Goal: Task Accomplishment & Management: Manage account settings

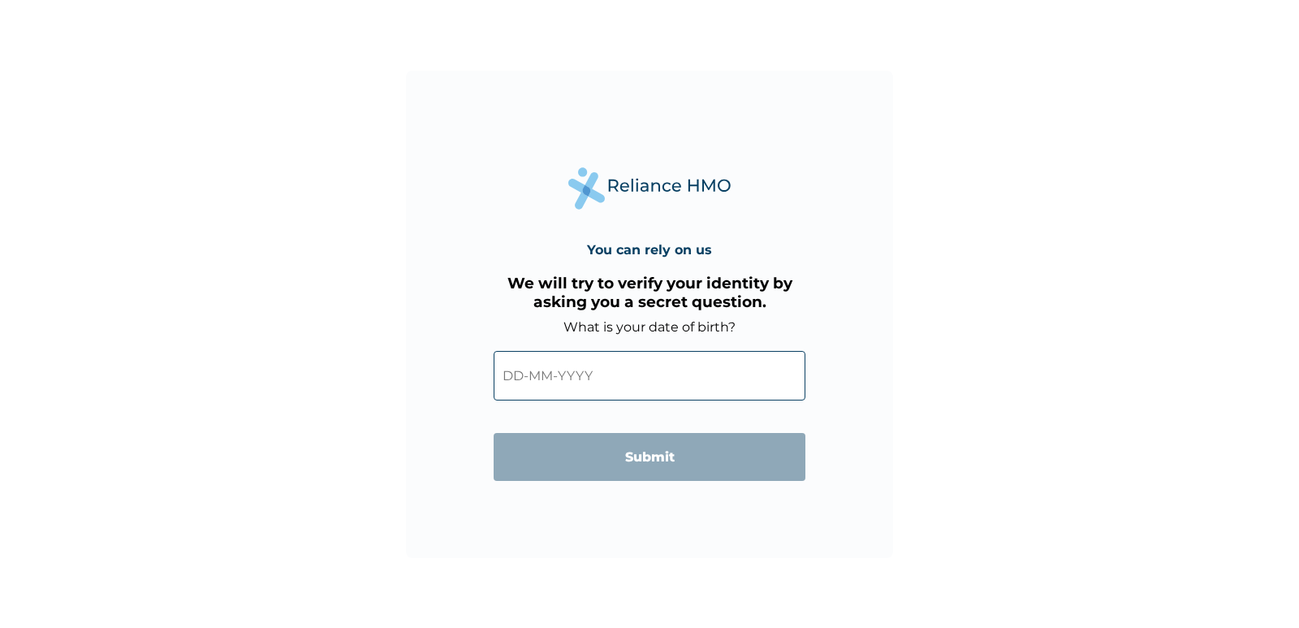
click at [546, 378] on input "text" at bounding box center [650, 376] width 312 height 50
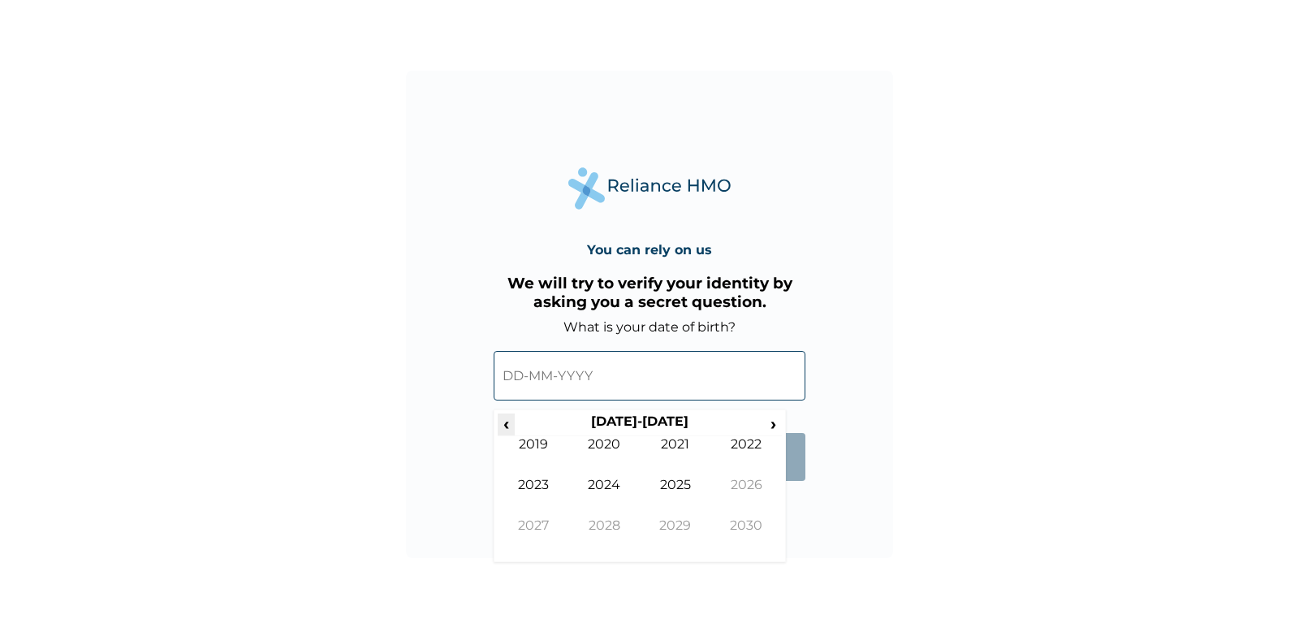
click at [504, 413] on span "‹" at bounding box center [506, 423] width 17 height 20
click at [508, 426] on span "‹" at bounding box center [506, 423] width 17 height 20
click at [505, 422] on span "‹" at bounding box center [506, 423] width 17 height 20
click at [755, 443] on td "1982" at bounding box center [746, 456] width 71 height 41
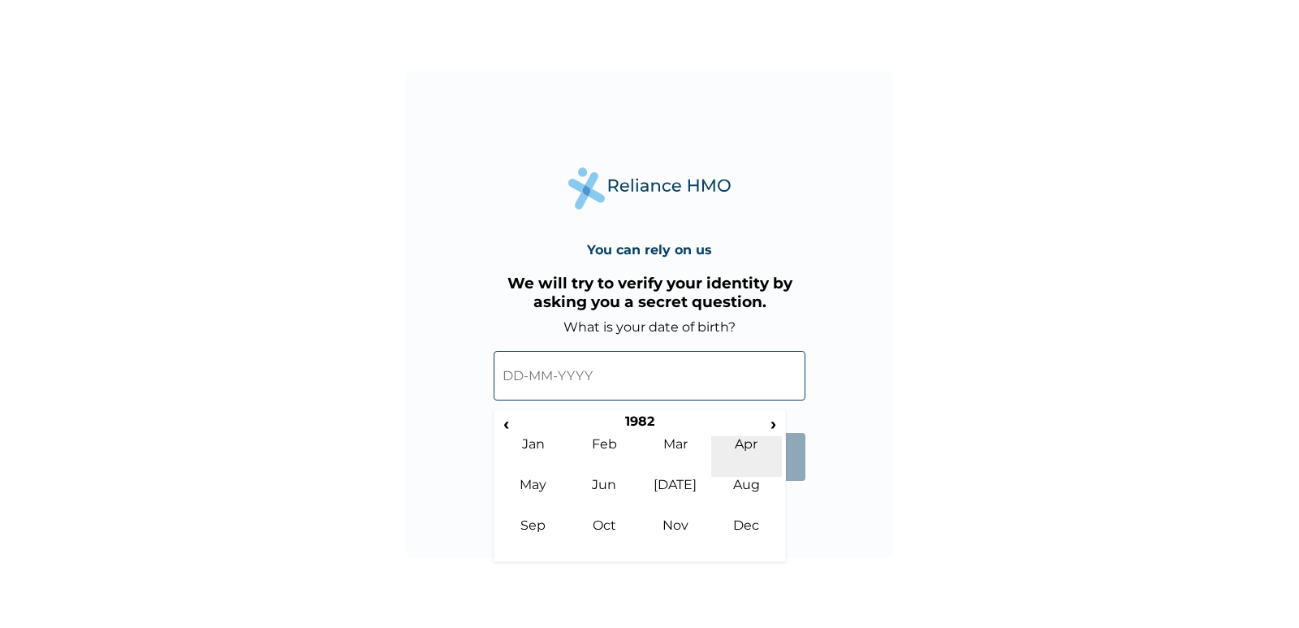
click at [747, 447] on td "Apr" at bounding box center [746, 456] width 71 height 41
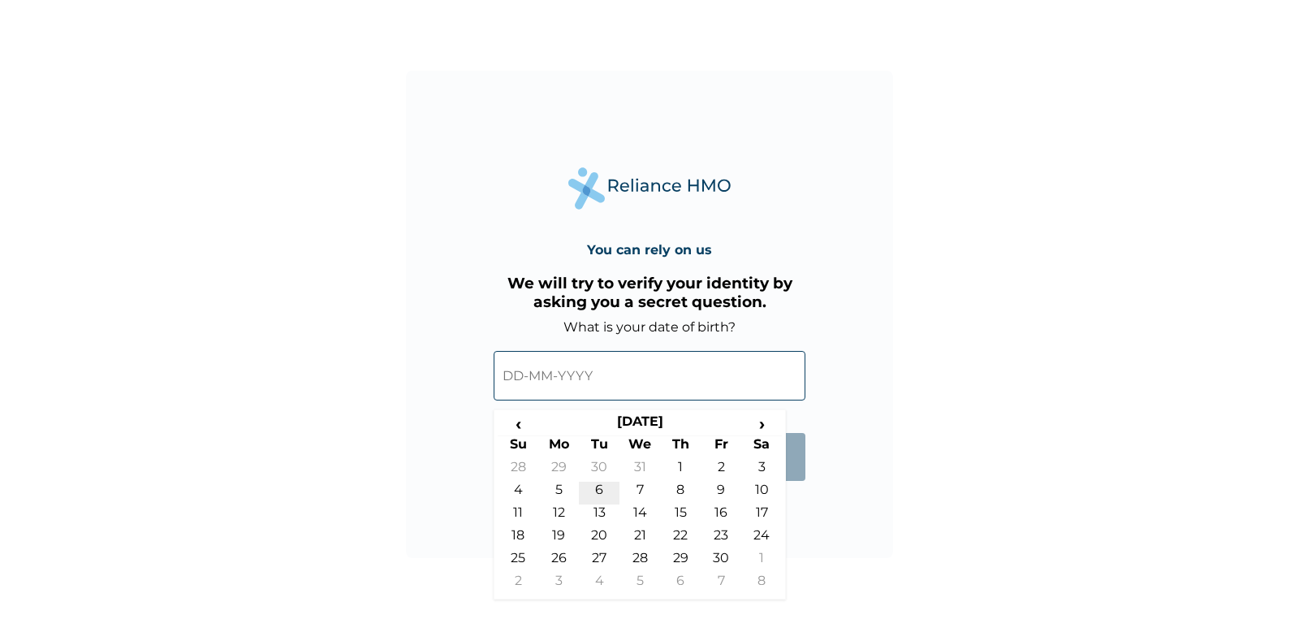
click at [601, 491] on td "6" at bounding box center [599, 493] width 41 height 23
type input "06-04-1982"
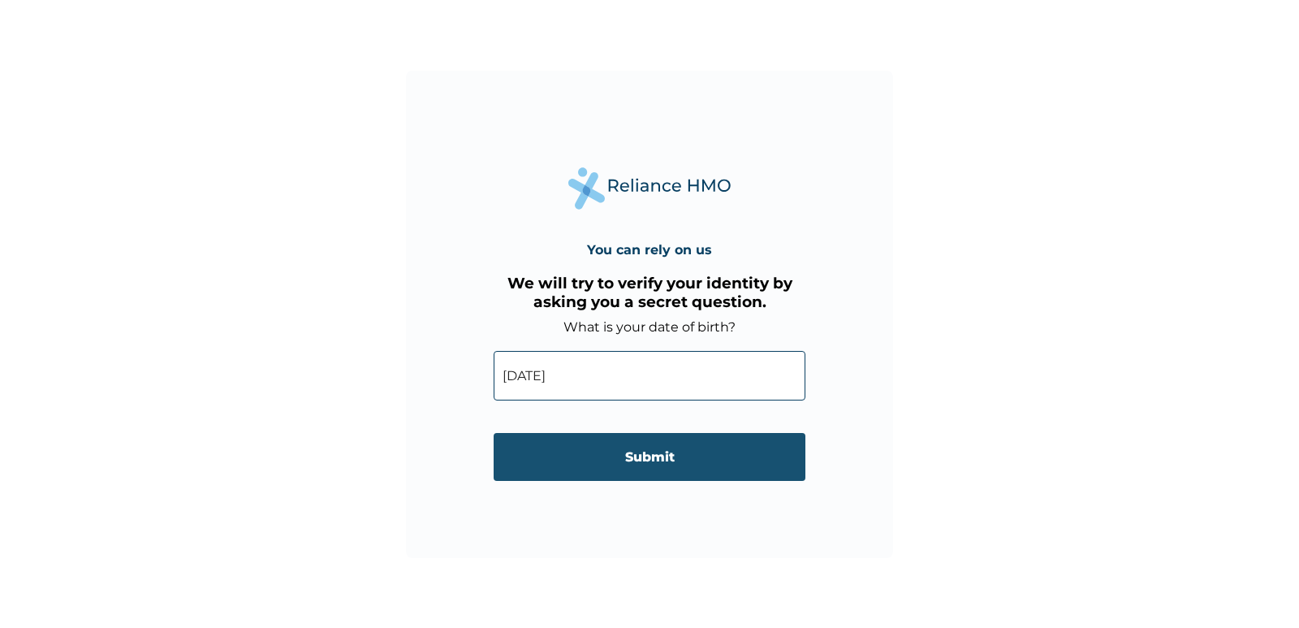
click at [651, 459] on input "Submit" at bounding box center [650, 457] width 312 height 48
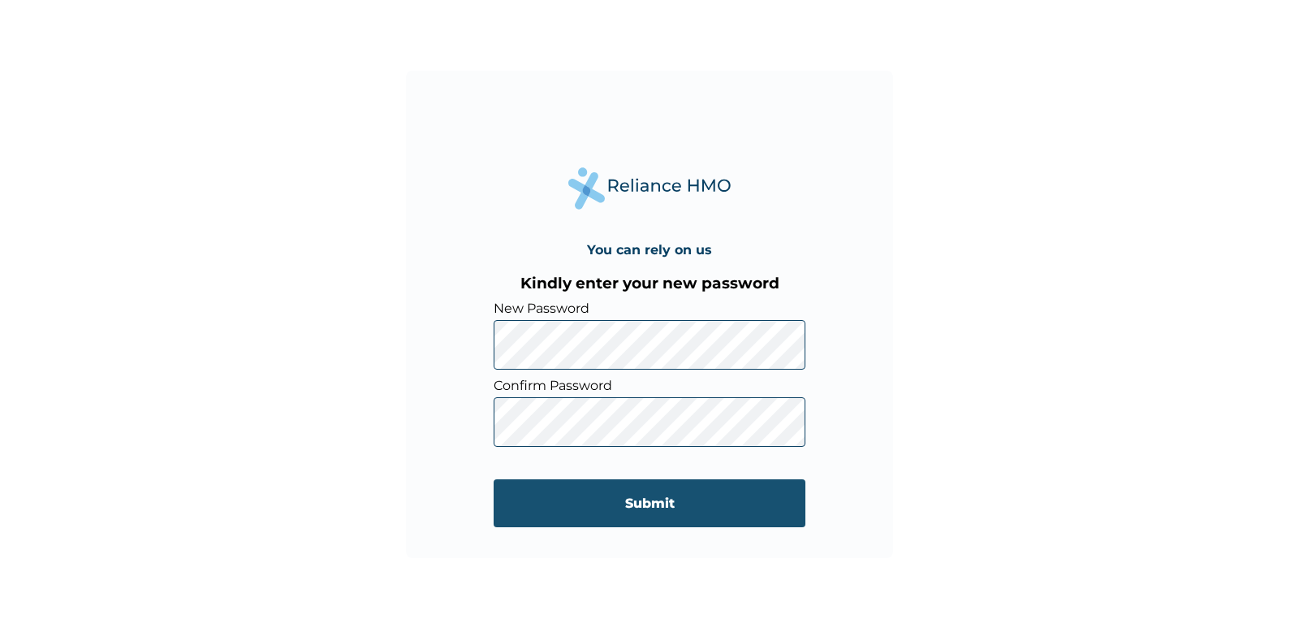
click at [669, 496] on input "Submit" at bounding box center [650, 503] width 312 height 48
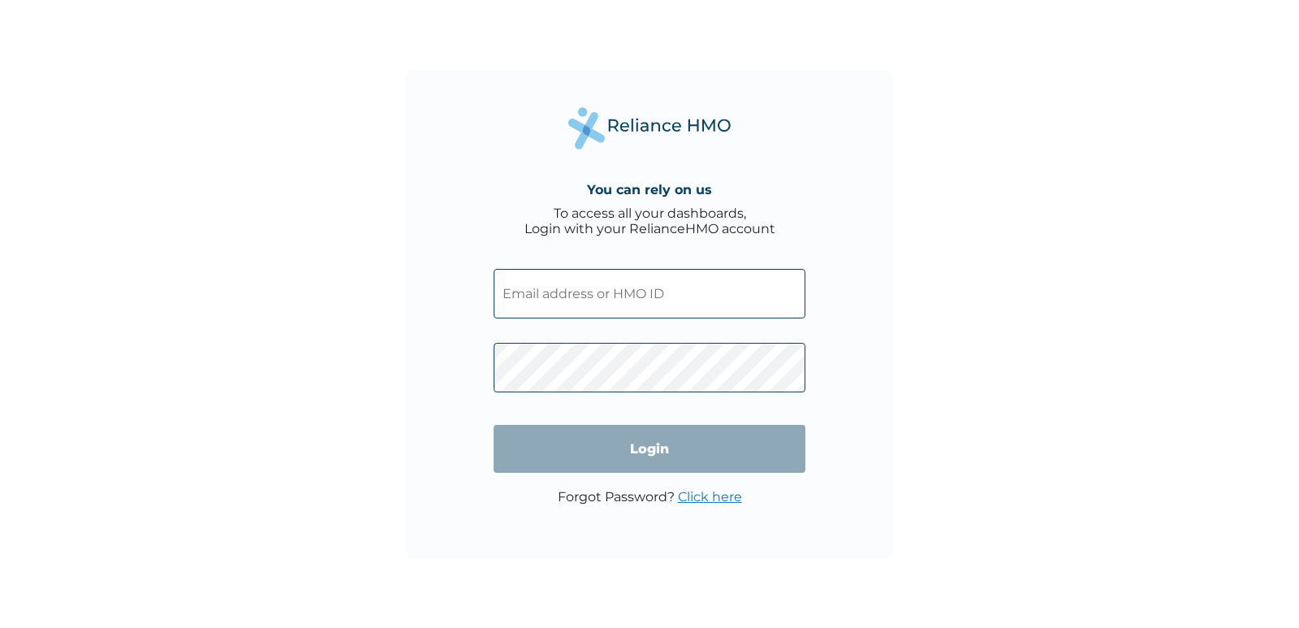
click at [629, 285] on input "text" at bounding box center [650, 294] width 312 height 50
type input "asksham4me2@gmail.com"
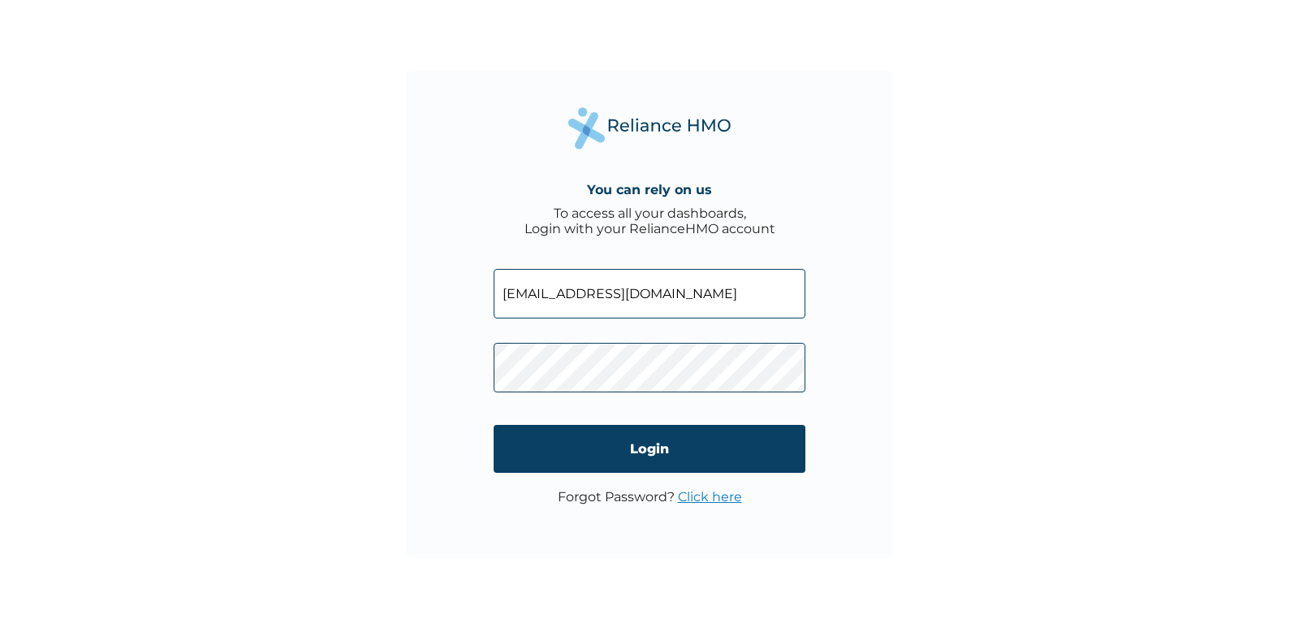
click input "Login" at bounding box center [650, 449] width 312 height 48
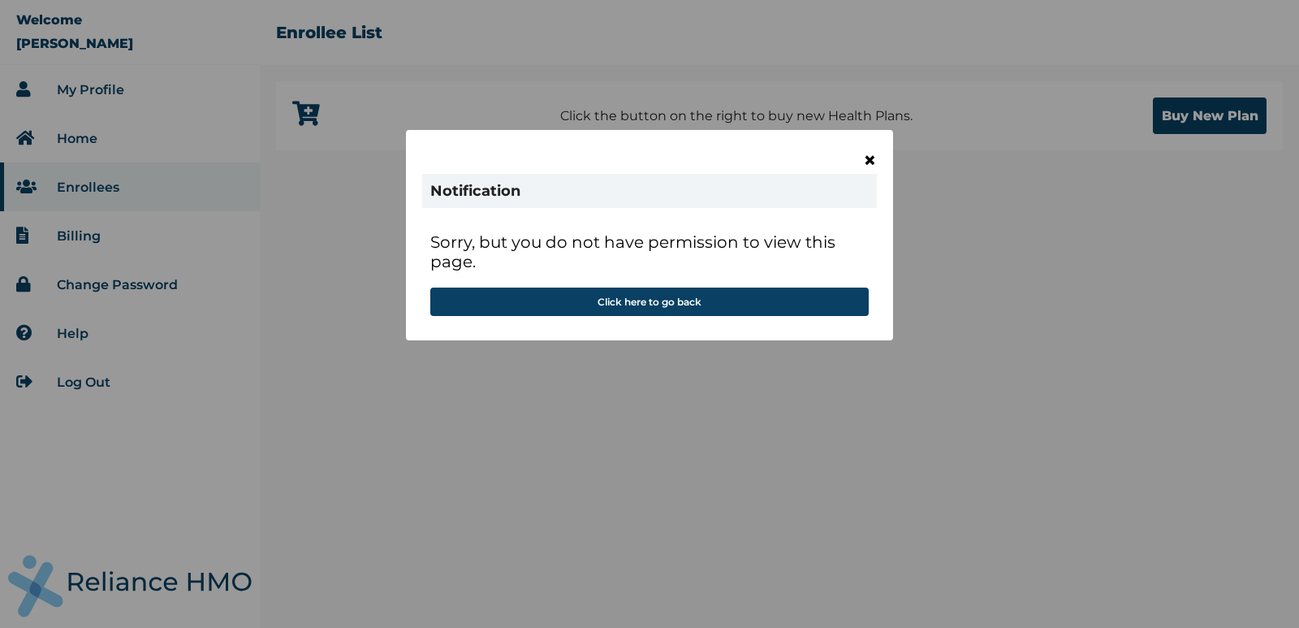
click at [873, 158] on span "×" at bounding box center [870, 160] width 14 height 28
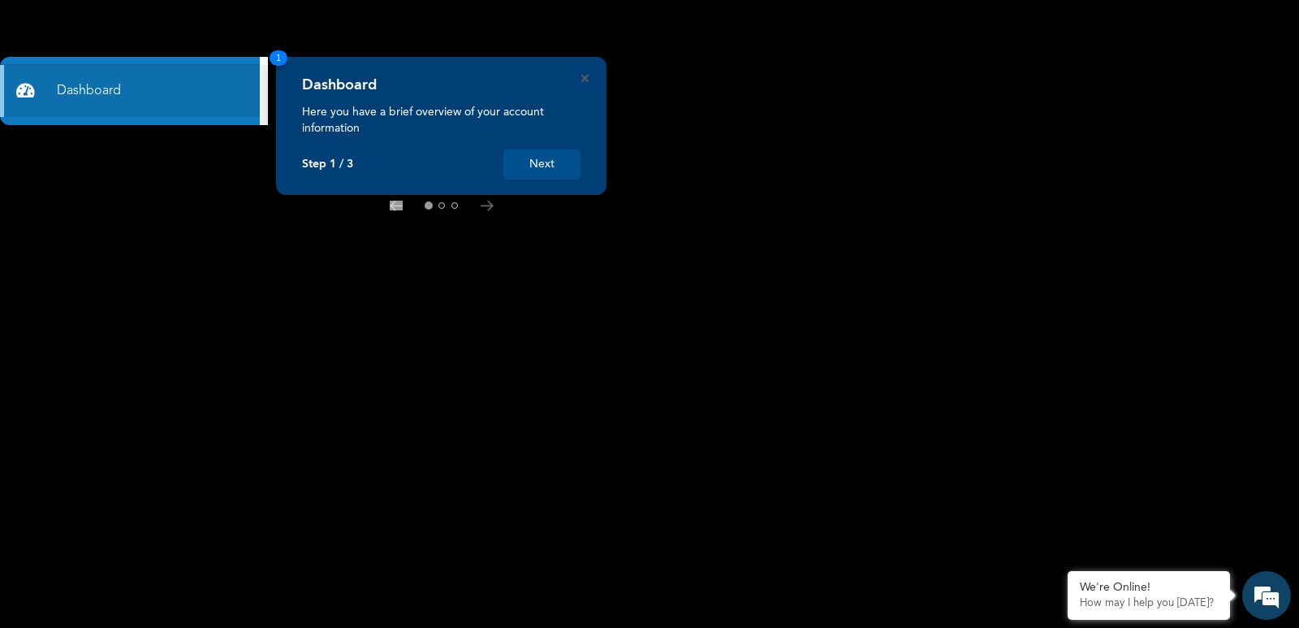
click at [537, 163] on button "Next" at bounding box center [542, 164] width 77 height 30
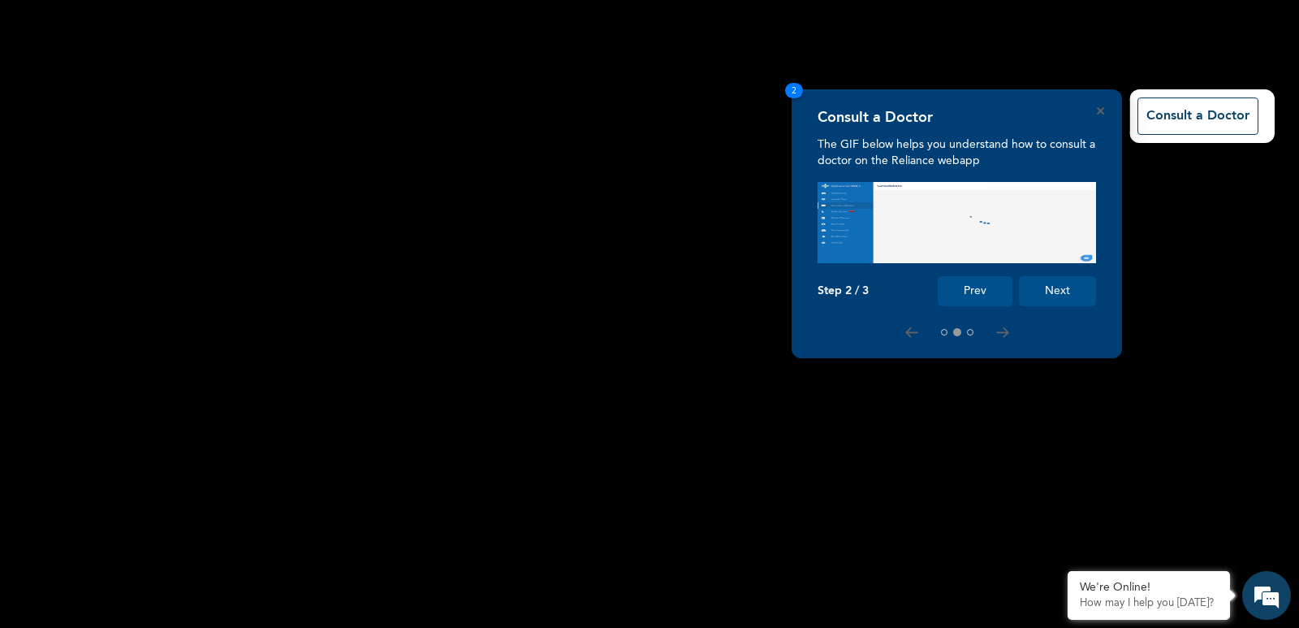
click at [1053, 292] on button "Next" at bounding box center [1057, 291] width 77 height 30
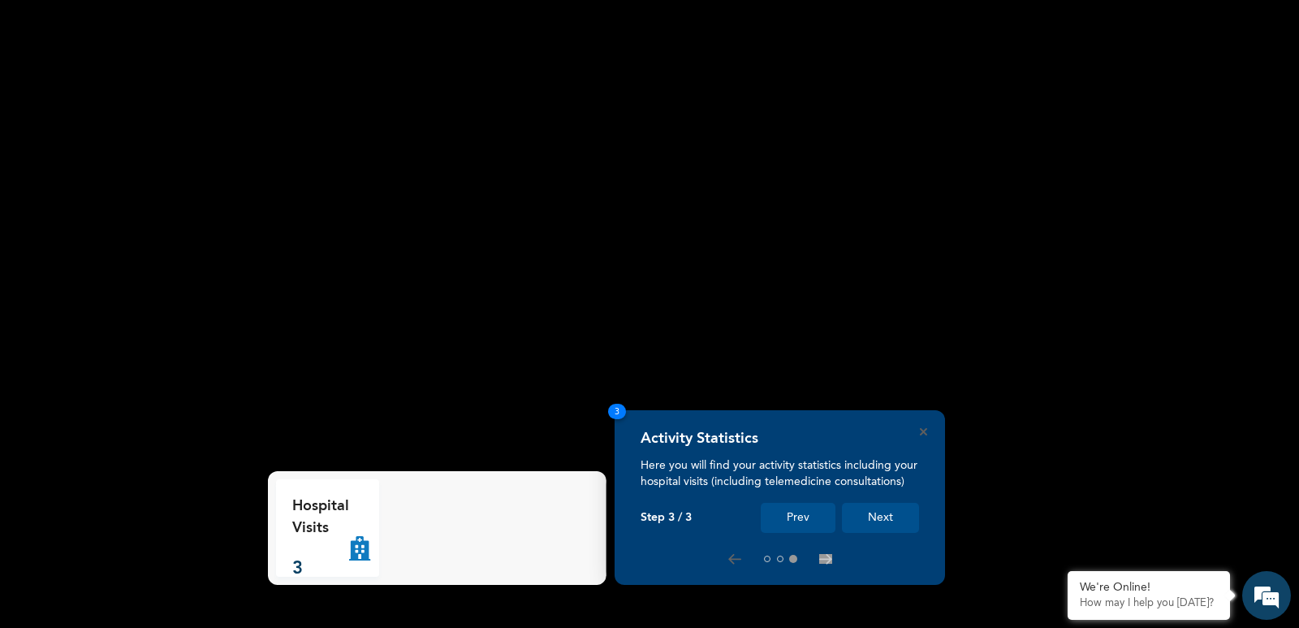
click at [876, 519] on button "Next" at bounding box center [880, 518] width 77 height 30
